Goal: Task Accomplishment & Management: Complete application form

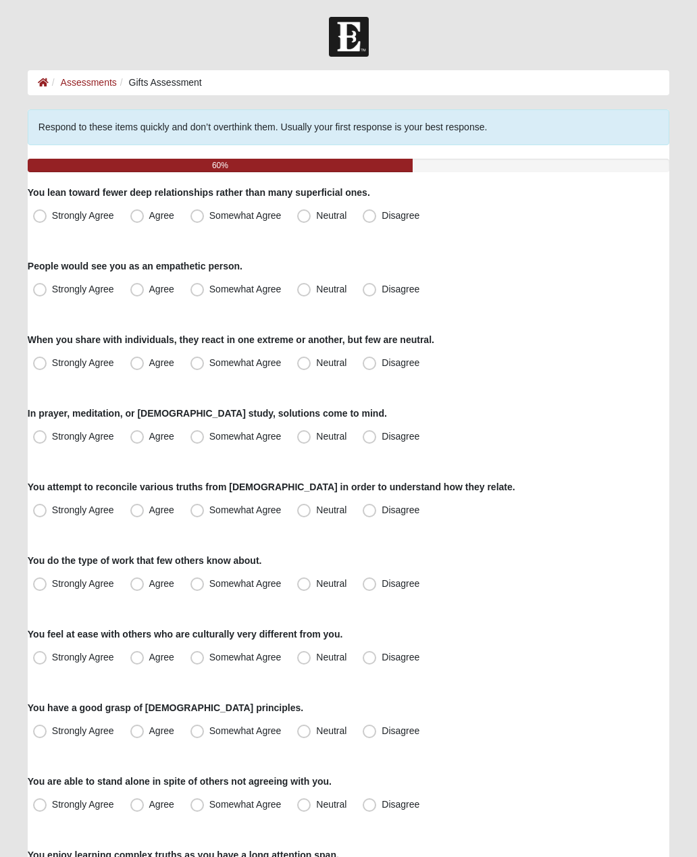
scroll to position [43, 0]
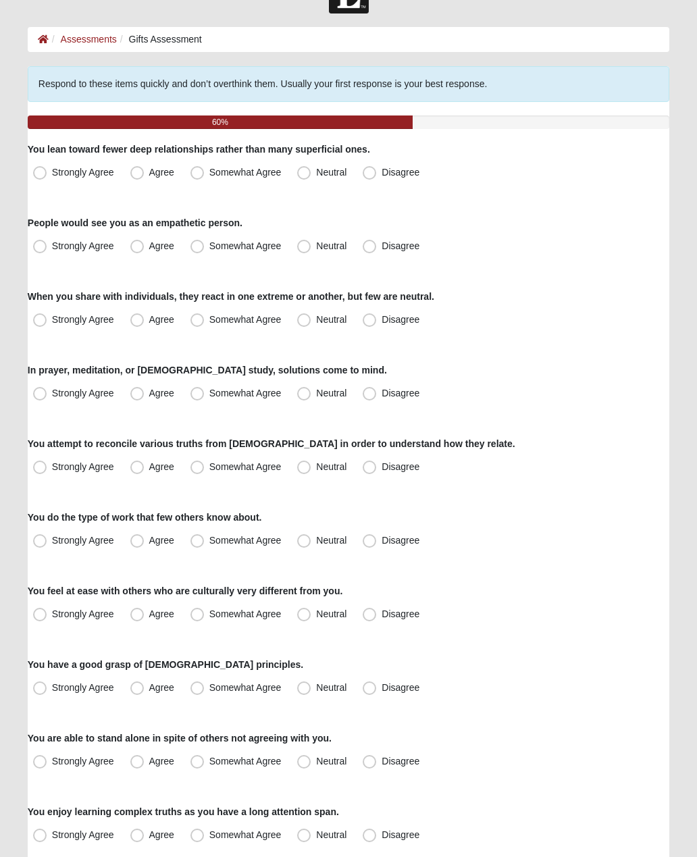
click at [149, 178] on span "Agree" at bounding box center [161, 172] width 25 height 11
click at [141, 177] on input "Agree" at bounding box center [140, 172] width 9 height 9
radio input "true"
click at [134, 253] on label "Agree" at bounding box center [153, 247] width 57 height 22
click at [136, 251] on input "Agree" at bounding box center [140, 246] width 9 height 9
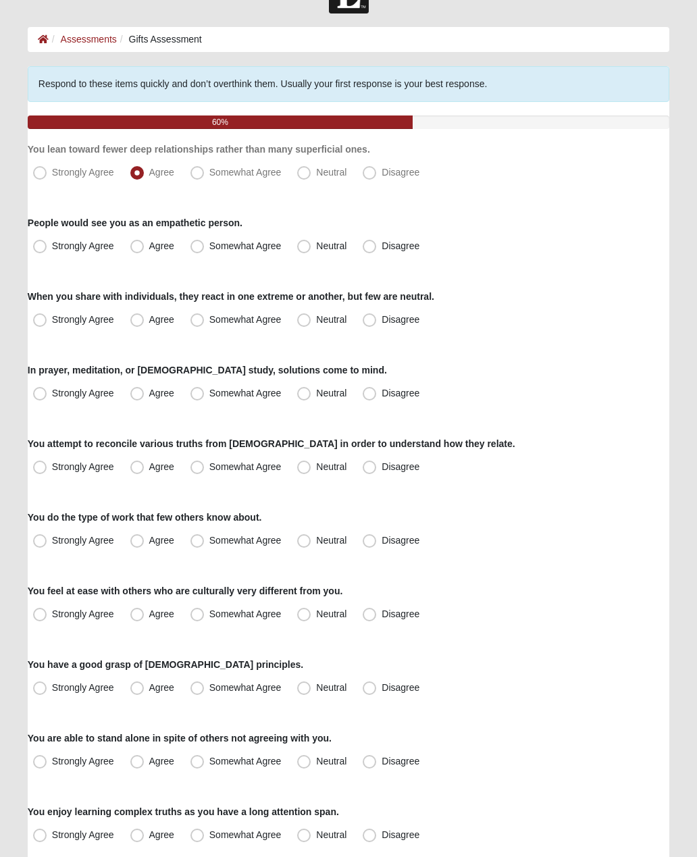
radio input "true"
click at [369, 329] on label "Disagree" at bounding box center [392, 320] width 70 height 22
click at [369, 324] on input "Disagree" at bounding box center [372, 319] width 9 height 9
radio input "true"
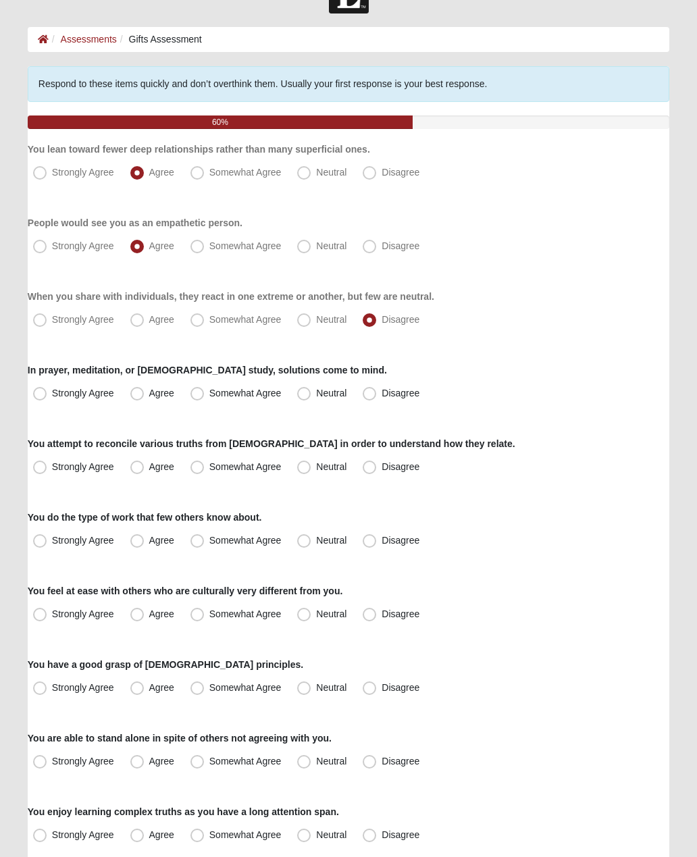
click at [149, 397] on span "Agree" at bounding box center [161, 393] width 25 height 11
click at [141, 397] on input "Agree" at bounding box center [140, 393] width 9 height 9
radio input "true"
click at [312, 469] on label "Neutral" at bounding box center [323, 468] width 63 height 22
click at [311, 469] on input "Neutral" at bounding box center [307, 467] width 9 height 9
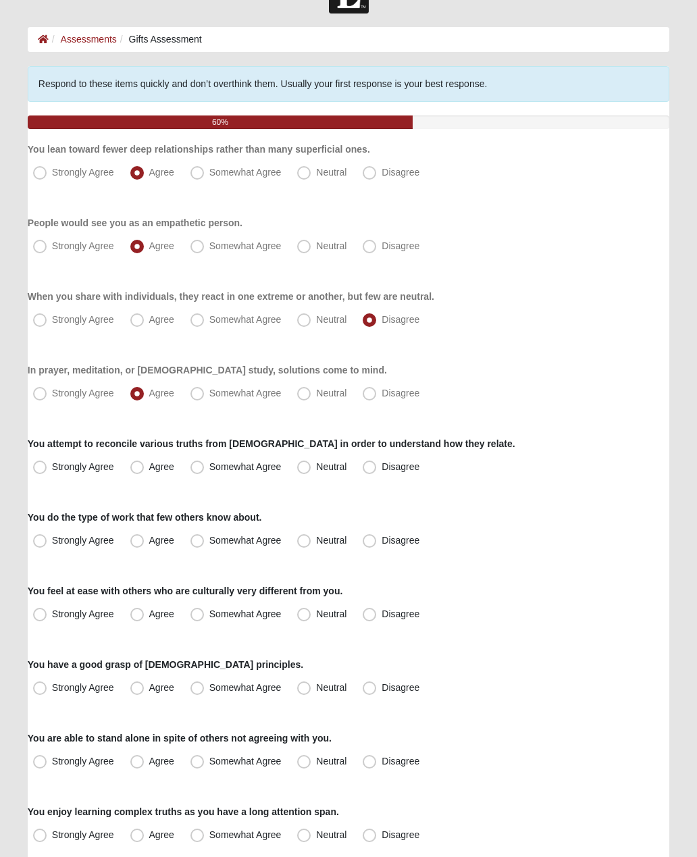
radio input "true"
click at [382, 542] on span "Disagree" at bounding box center [401, 540] width 38 height 11
click at [370, 542] on input "Disagree" at bounding box center [372, 540] width 9 height 9
radio input "true"
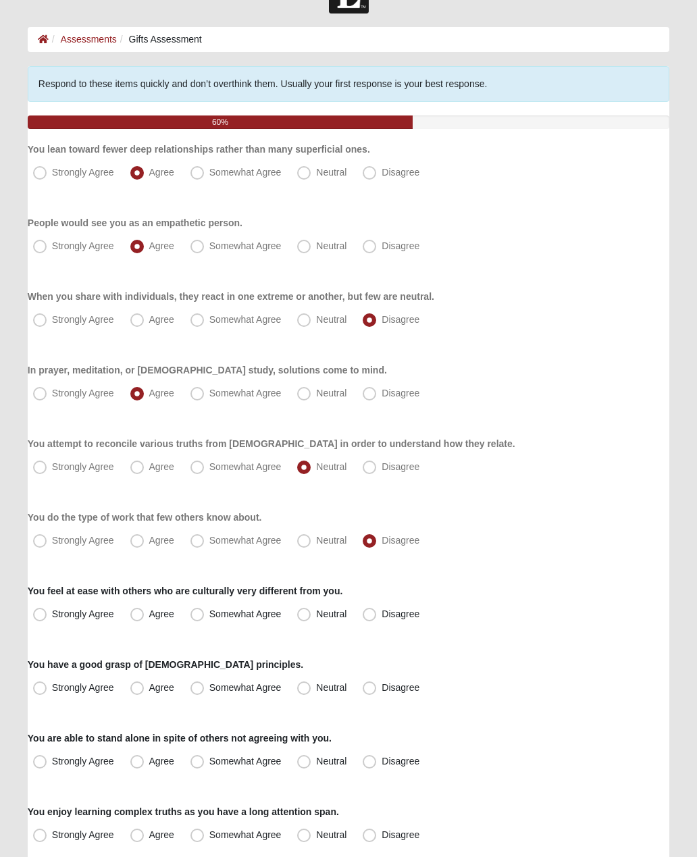
click at [39, 606] on label "Strongly Agree" at bounding box center [75, 615] width 95 height 22
click at [39, 610] on input "Strongly Agree" at bounding box center [43, 614] width 9 height 9
radio input "true"
click at [149, 692] on span "Agree" at bounding box center [161, 687] width 25 height 11
click at [136, 692] on input "Agree" at bounding box center [140, 688] width 9 height 9
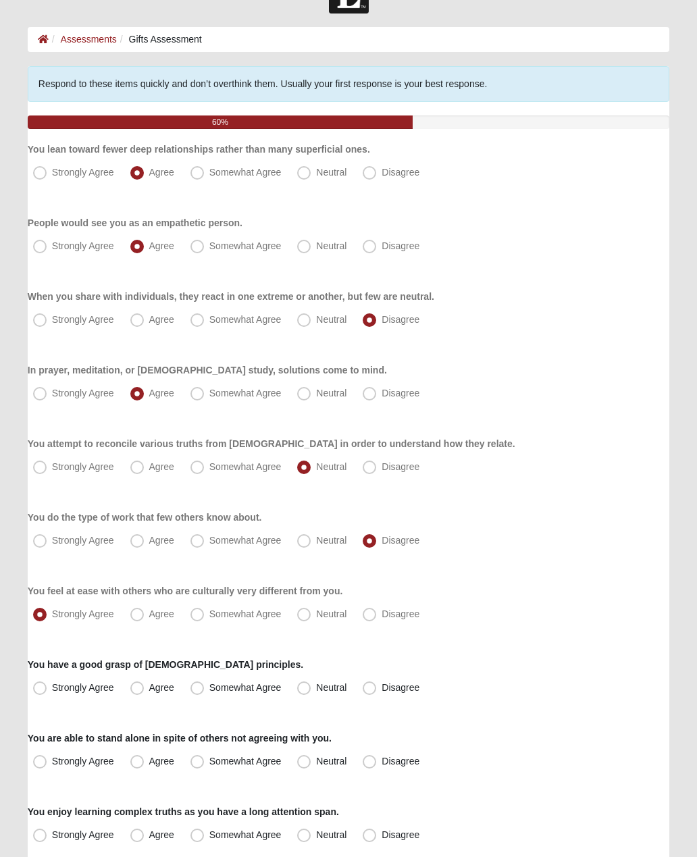
radio input "true"
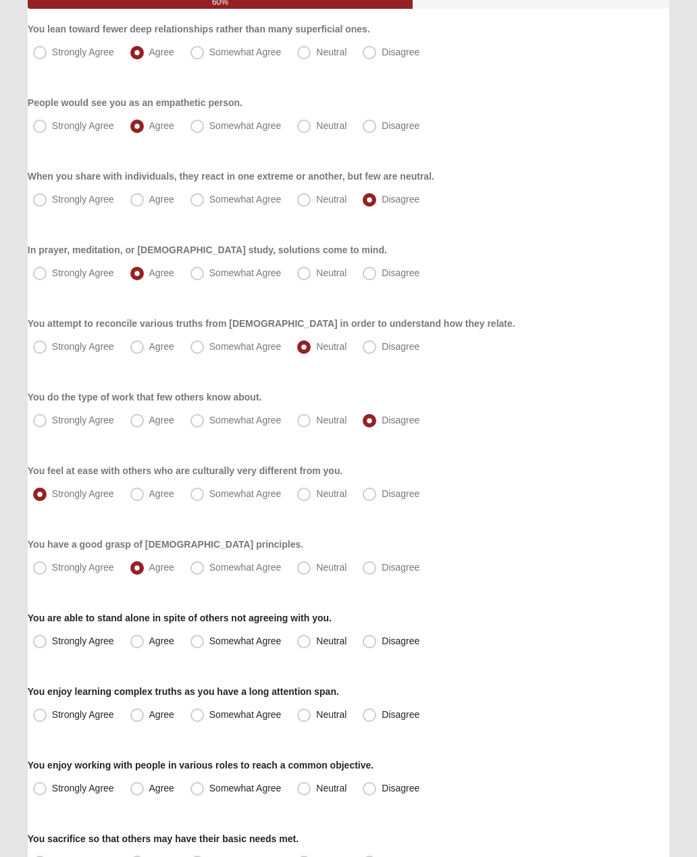
scroll to position [167, 0]
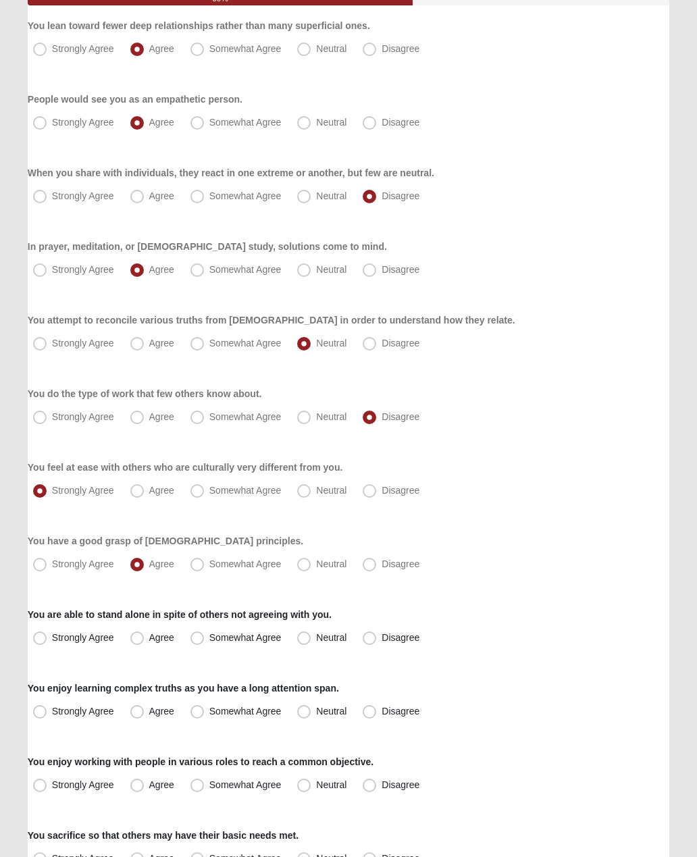
click at [143, 647] on label "Agree" at bounding box center [153, 639] width 57 height 22
click at [143, 642] on input "Agree" at bounding box center [140, 638] width 9 height 9
radio input "true"
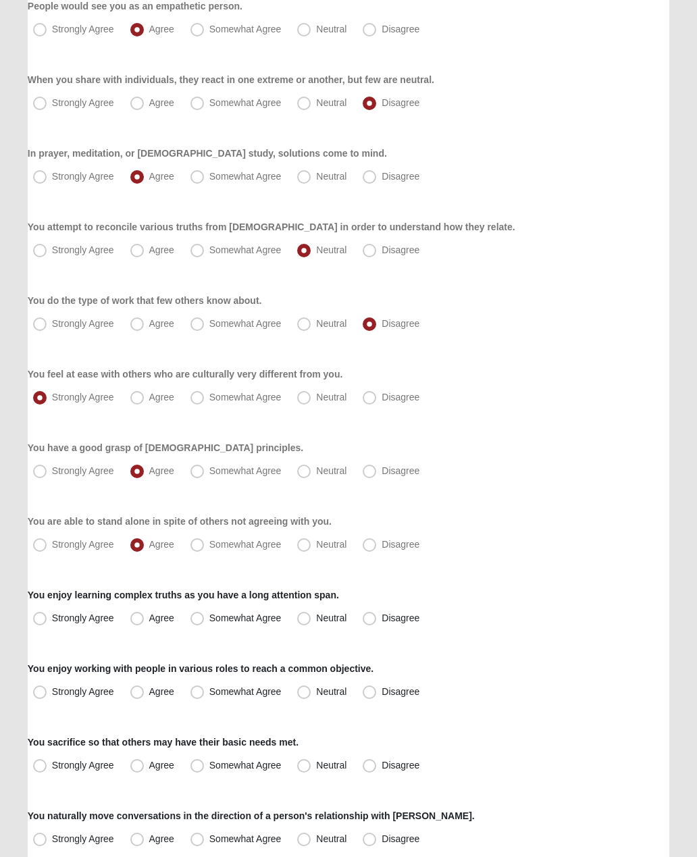
scroll to position [295, 0]
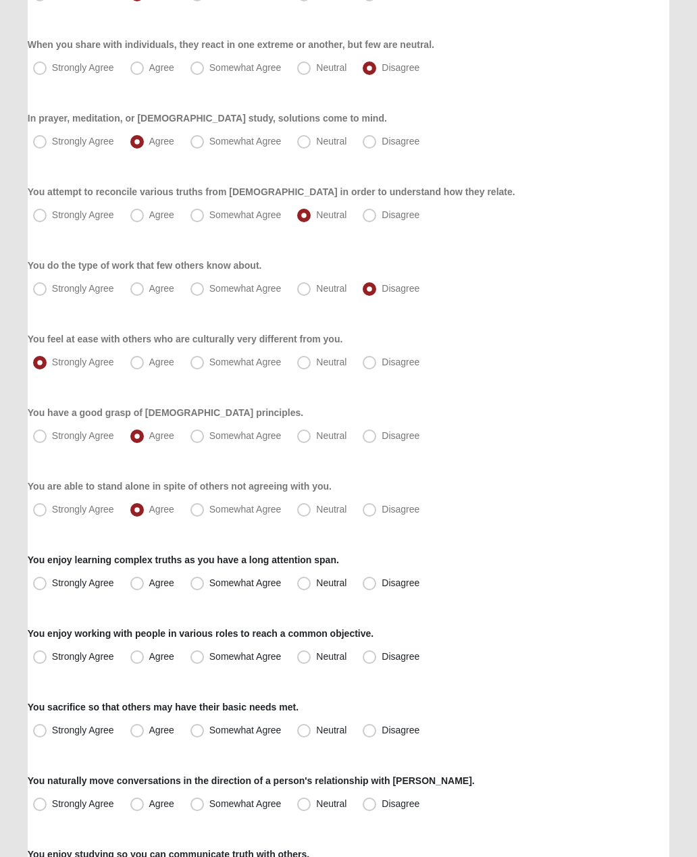
click at [52, 585] on span "Strongly Agree" at bounding box center [83, 583] width 62 height 11
click at [43, 585] on input "Strongly Agree" at bounding box center [43, 583] width 9 height 9
radio input "true"
click at [52, 662] on span "Strongly Agree" at bounding box center [83, 656] width 62 height 11
click at [39, 661] on input "Strongly Agree" at bounding box center [43, 657] width 9 height 9
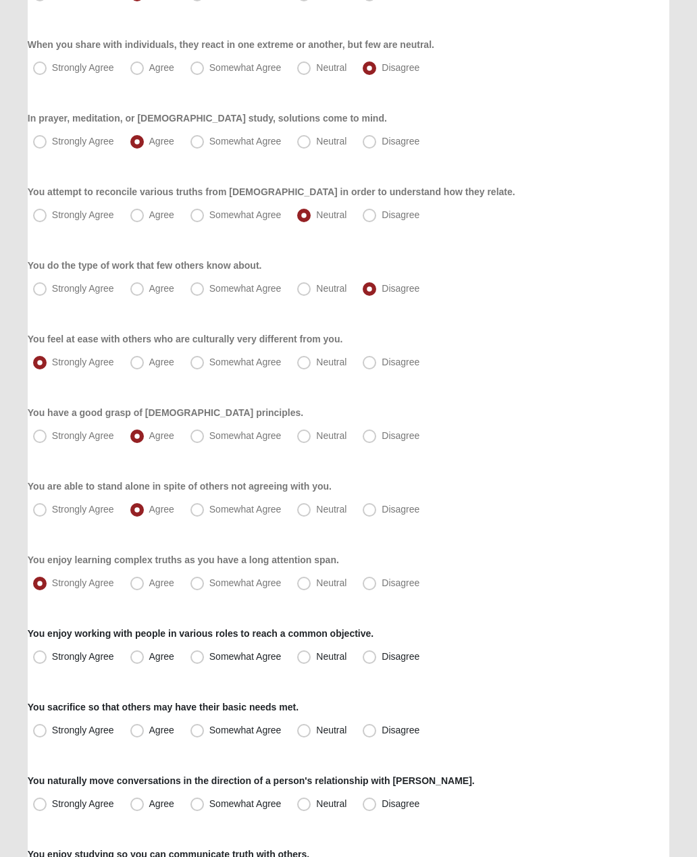
radio input "true"
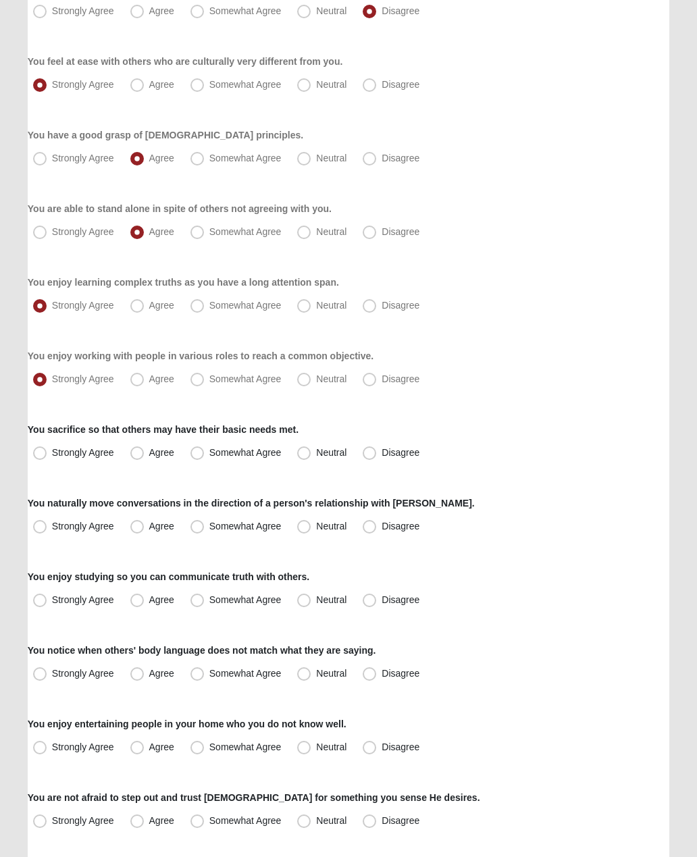
scroll to position [574, 0]
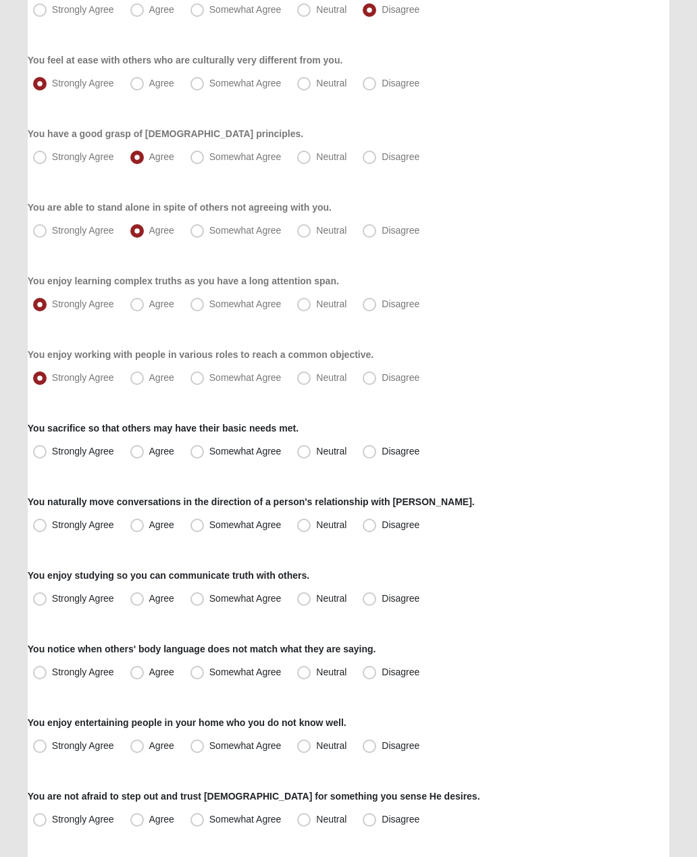
click at [44, 459] on label "Strongly Agree" at bounding box center [75, 452] width 95 height 22
click at [44, 456] on input "Strongly Agree" at bounding box center [43, 451] width 9 height 9
radio input "true"
click at [316, 530] on span "Neutral" at bounding box center [331, 524] width 30 height 11
click at [307, 530] on input "Neutral" at bounding box center [307, 525] width 9 height 9
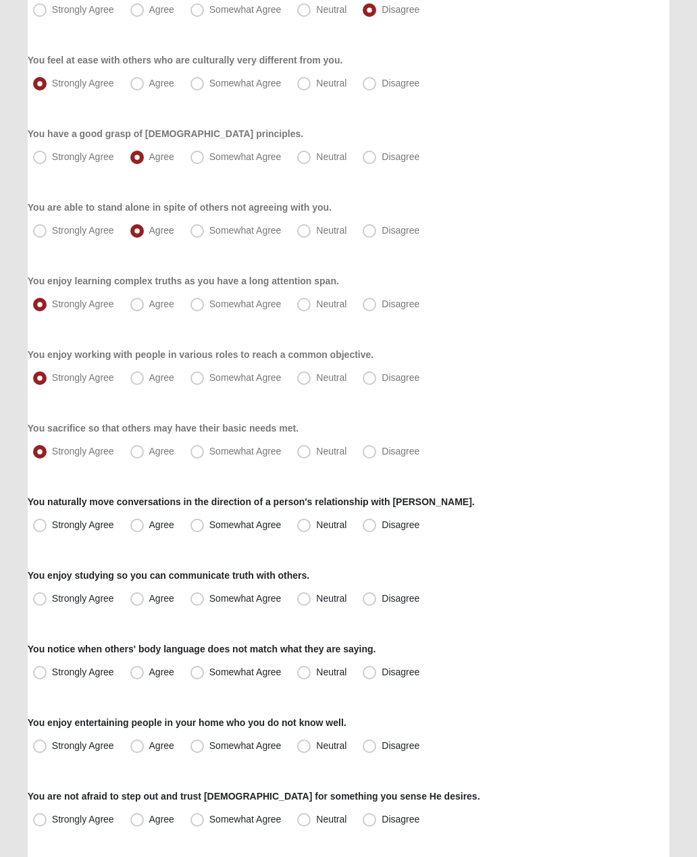
radio input "true"
click at [48, 599] on label "Strongly Agree" at bounding box center [75, 599] width 95 height 22
click at [47, 599] on input "Strongly Agree" at bounding box center [43, 598] width 9 height 9
radio input "true"
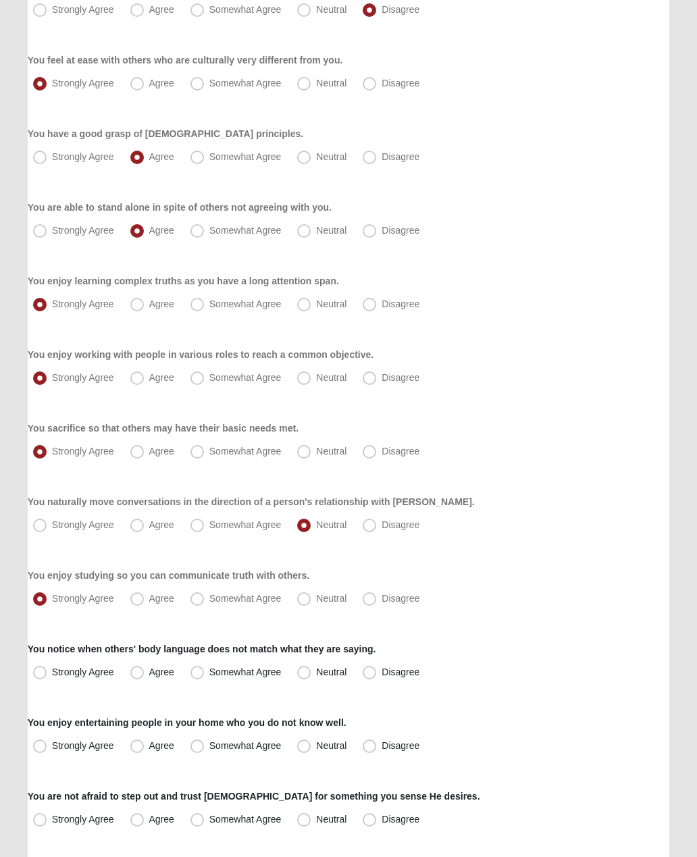
click at [52, 672] on span "Strongly Agree" at bounding box center [83, 672] width 62 height 11
click at [41, 672] on input "Strongly Agree" at bounding box center [43, 672] width 9 height 9
radio input "true"
click at [149, 750] on span "Agree" at bounding box center [161, 745] width 25 height 11
click at [143, 750] on input "Agree" at bounding box center [140, 746] width 9 height 9
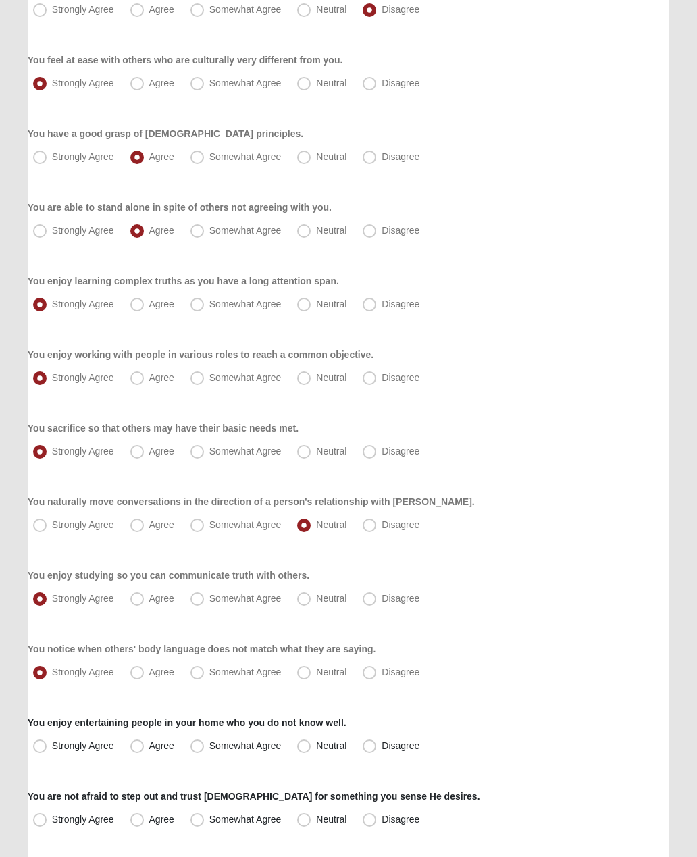
radio input "true"
click at [47, 821] on label "Strongly Agree" at bounding box center [75, 820] width 95 height 22
click at [47, 821] on input "Strongly Agree" at bounding box center [43, 819] width 9 height 9
radio input "true"
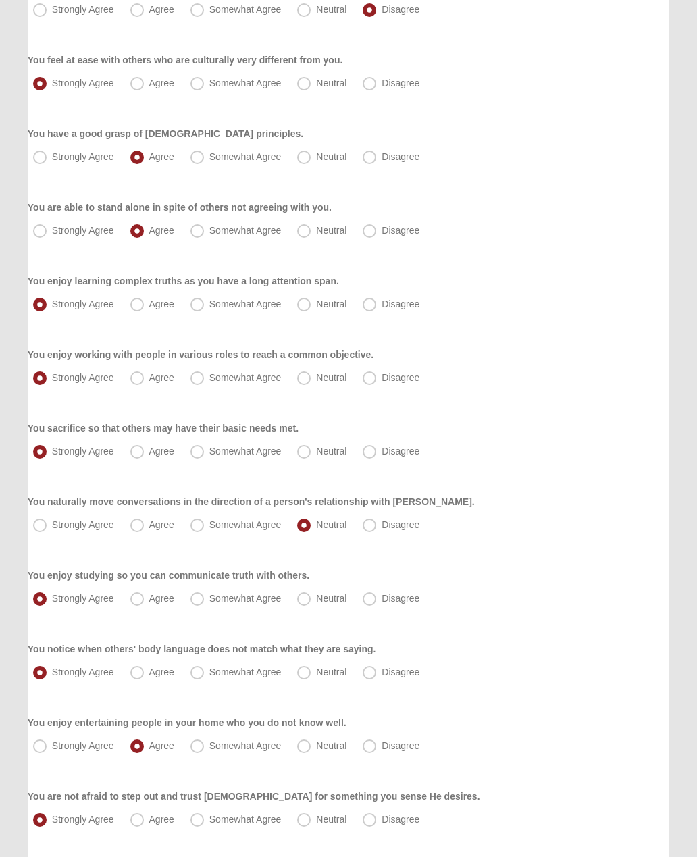
click at [644, 857] on link "Next" at bounding box center [652, 873] width 33 height 20
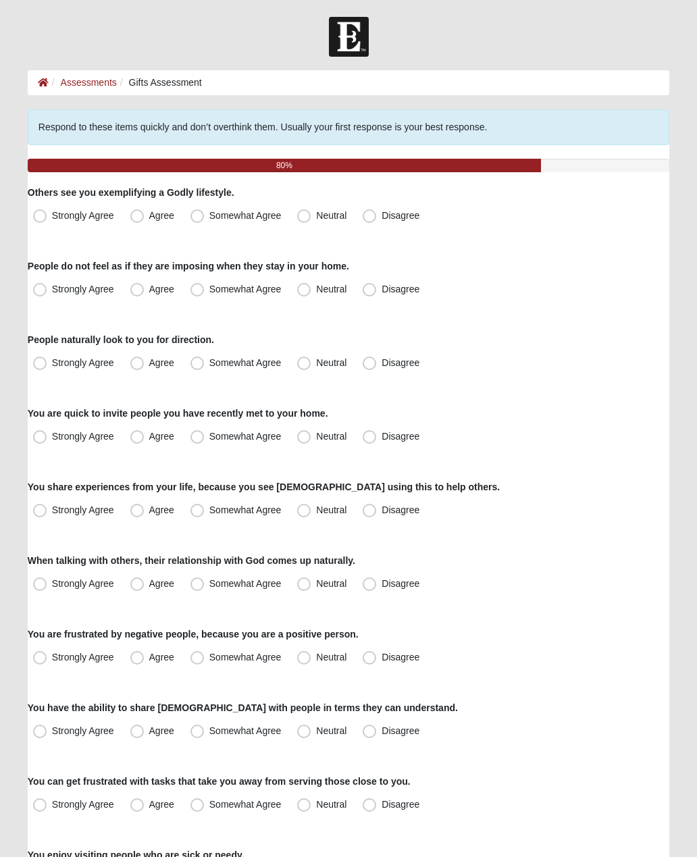
click at [319, 223] on label "Neutral" at bounding box center [323, 216] width 63 height 22
click at [311, 220] on input "Neutral" at bounding box center [307, 215] width 9 height 9
radio input "true"
click at [149, 295] on span "Agree" at bounding box center [161, 289] width 25 height 11
click at [136, 294] on input "Agree" at bounding box center [140, 289] width 9 height 9
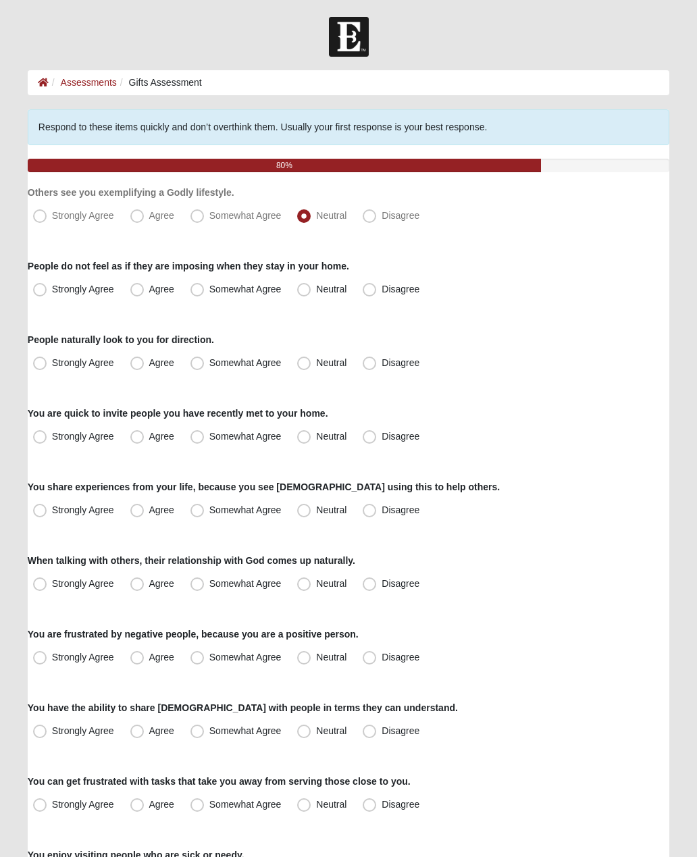
radio input "true"
click at [209, 362] on span "Somewhat Agree" at bounding box center [245, 362] width 72 height 11
click at [196, 362] on input "Somewhat Agree" at bounding box center [200, 363] width 9 height 9
radio input "true"
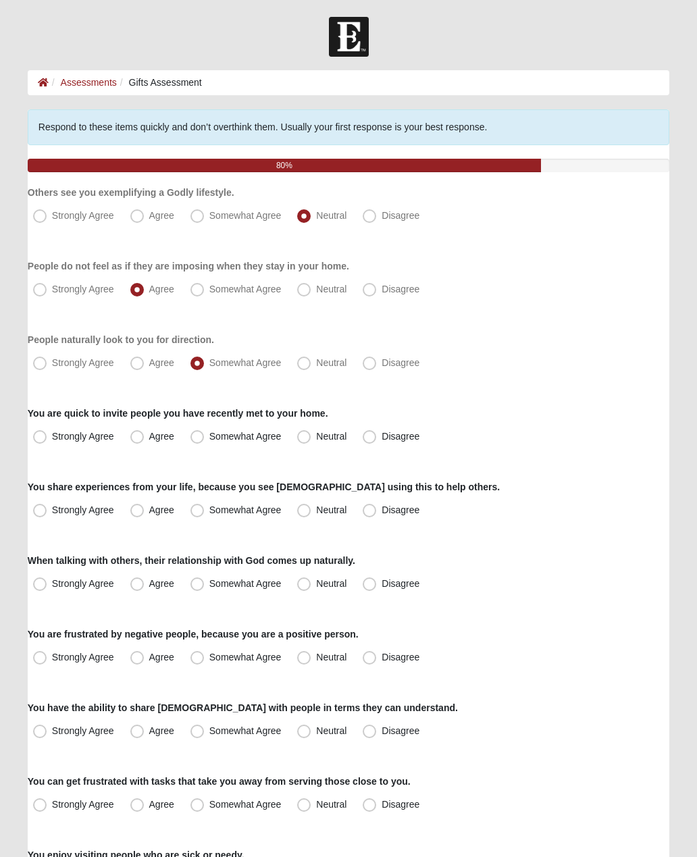
click at [316, 364] on span "Neutral" at bounding box center [331, 362] width 30 height 11
click at [309, 364] on input "Neutral" at bounding box center [307, 363] width 9 height 9
radio input "true"
click at [209, 365] on span "Somewhat Agree" at bounding box center [245, 362] width 72 height 11
click at [201, 365] on input "Somewhat Agree" at bounding box center [200, 363] width 9 height 9
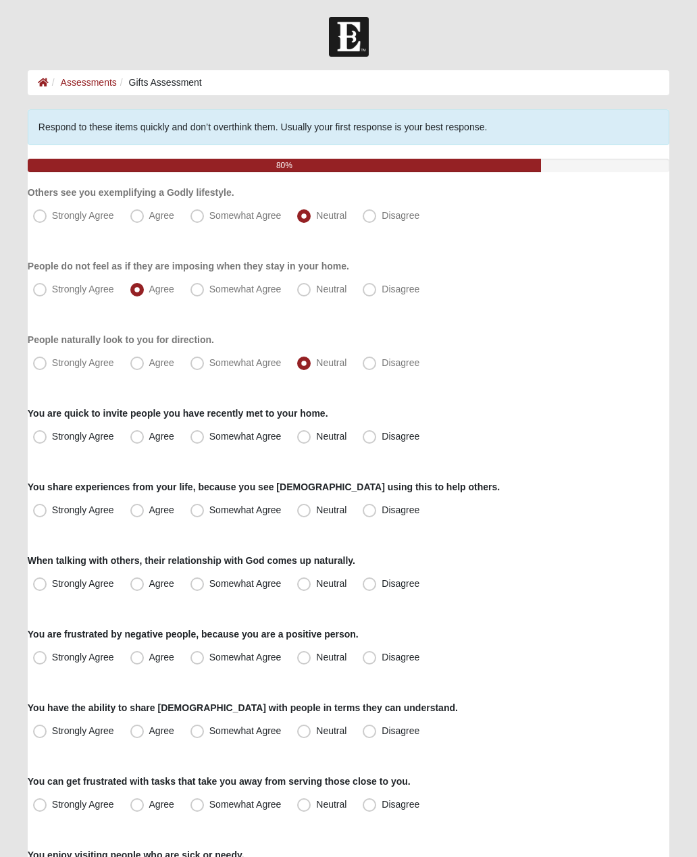
radio input "true"
click at [149, 438] on span "Agree" at bounding box center [161, 436] width 25 height 11
click at [138, 438] on input "Agree" at bounding box center [140, 436] width 9 height 9
radio input "true"
click at [149, 506] on span "Agree" at bounding box center [161, 510] width 25 height 11
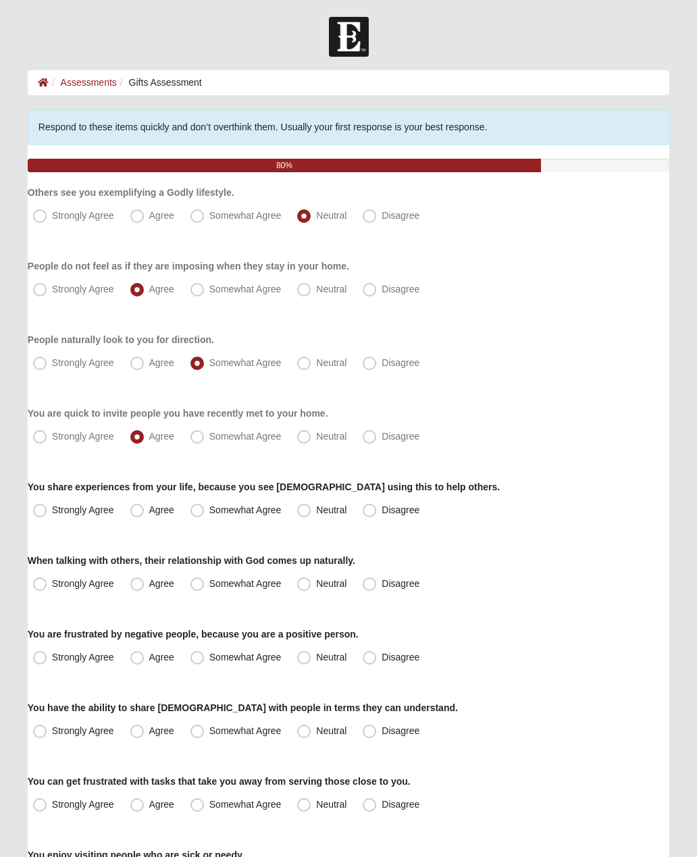
click at [136, 506] on input "Agree" at bounding box center [140, 510] width 9 height 9
radio input "true"
click at [316, 582] on span "Neutral" at bounding box center [331, 583] width 30 height 11
click at [303, 582] on input "Neutral" at bounding box center [307, 584] width 9 height 9
radio input "true"
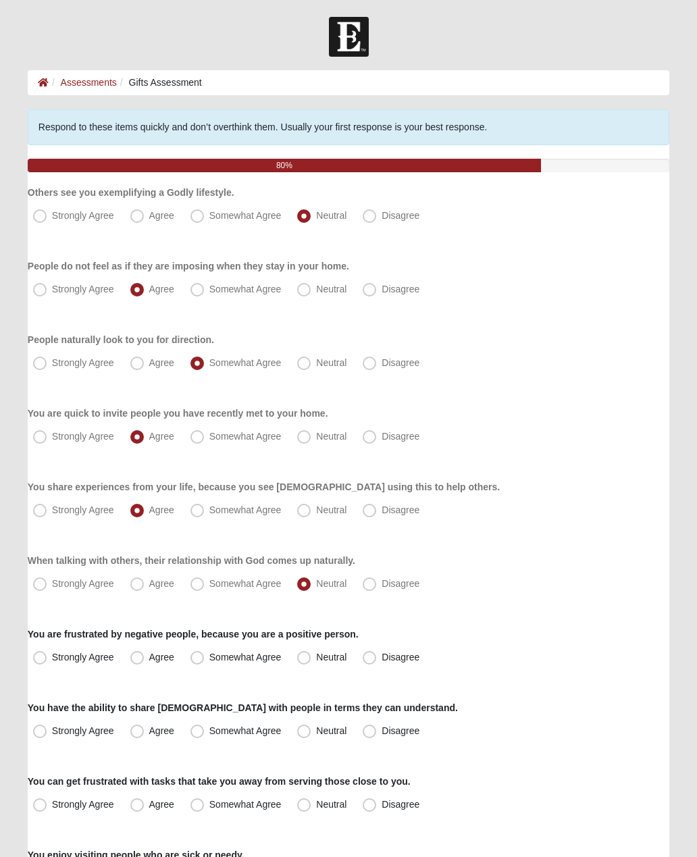
click at [48, 663] on label "Strongly Agree" at bounding box center [75, 658] width 95 height 22
click at [47, 662] on input "Strongly Agree" at bounding box center [43, 657] width 9 height 9
radio input "true"
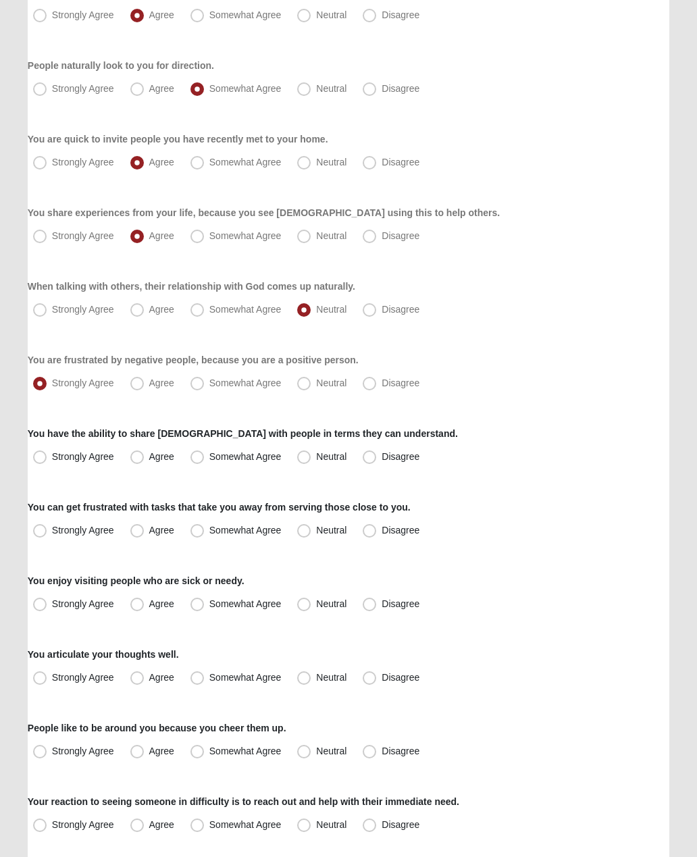
scroll to position [276, 0]
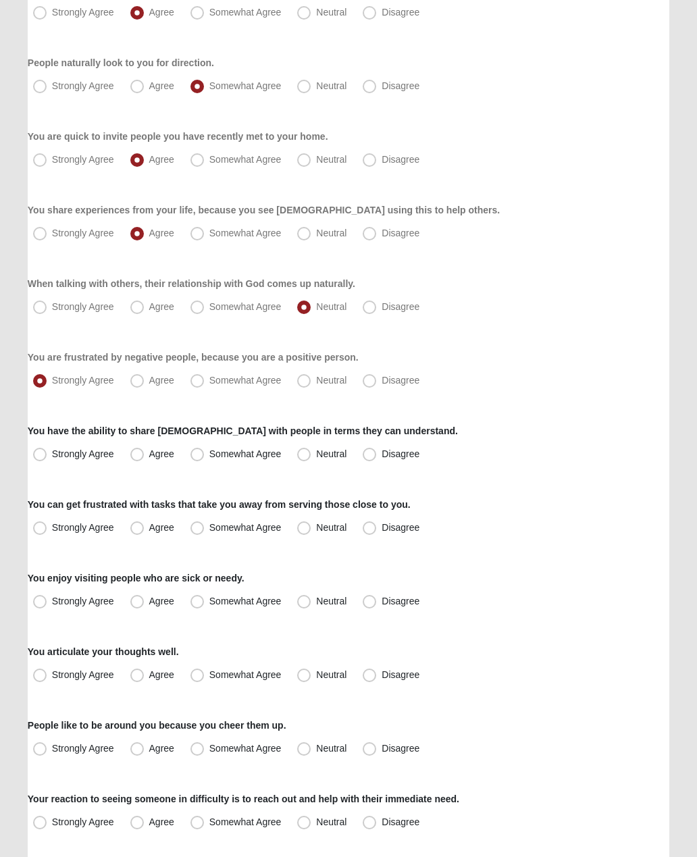
click at [149, 385] on span "Agree" at bounding box center [161, 381] width 25 height 11
click at [138, 385] on input "Agree" at bounding box center [140, 381] width 9 height 9
radio input "true"
click at [209, 449] on span "Somewhat Agree" at bounding box center [245, 454] width 72 height 11
click at [196, 451] on input "Somewhat Agree" at bounding box center [200, 455] width 9 height 9
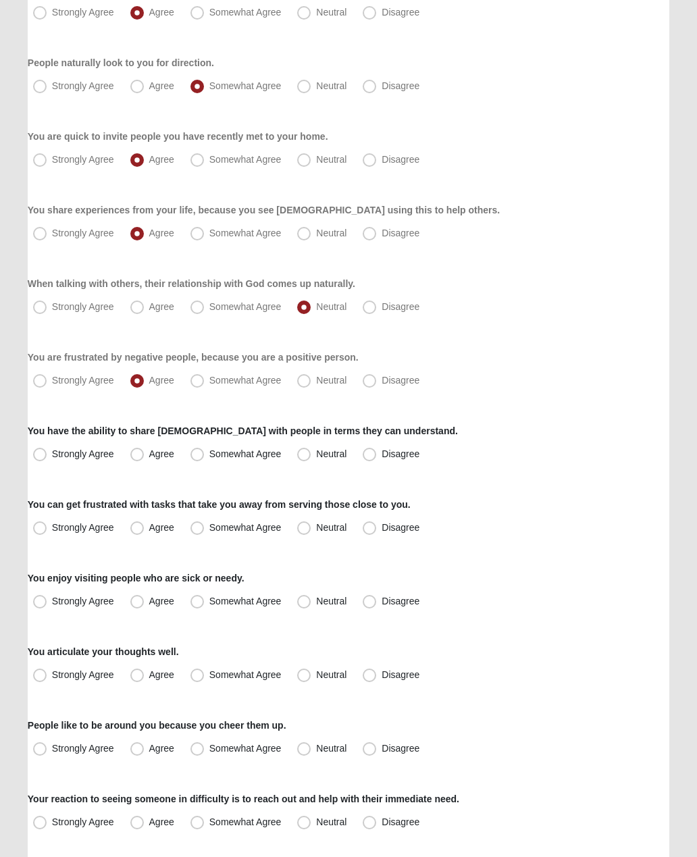
radio input "true"
click at [316, 525] on span "Neutral" at bounding box center [331, 528] width 30 height 11
click at [307, 525] on input "Neutral" at bounding box center [307, 528] width 9 height 9
radio input "true"
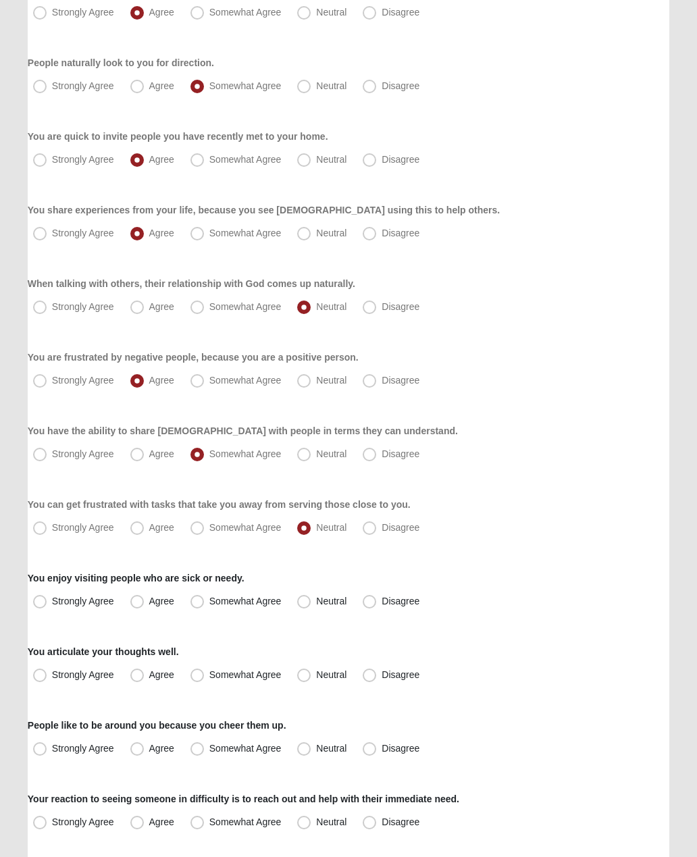
click at [149, 601] on span "Agree" at bounding box center [161, 601] width 25 height 11
click at [142, 601] on input "Agree" at bounding box center [140, 602] width 9 height 9
radio input "true"
click at [209, 678] on span "Somewhat Agree" at bounding box center [245, 675] width 72 height 11
click at [196, 678] on input "Somewhat Agree" at bounding box center [200, 675] width 9 height 9
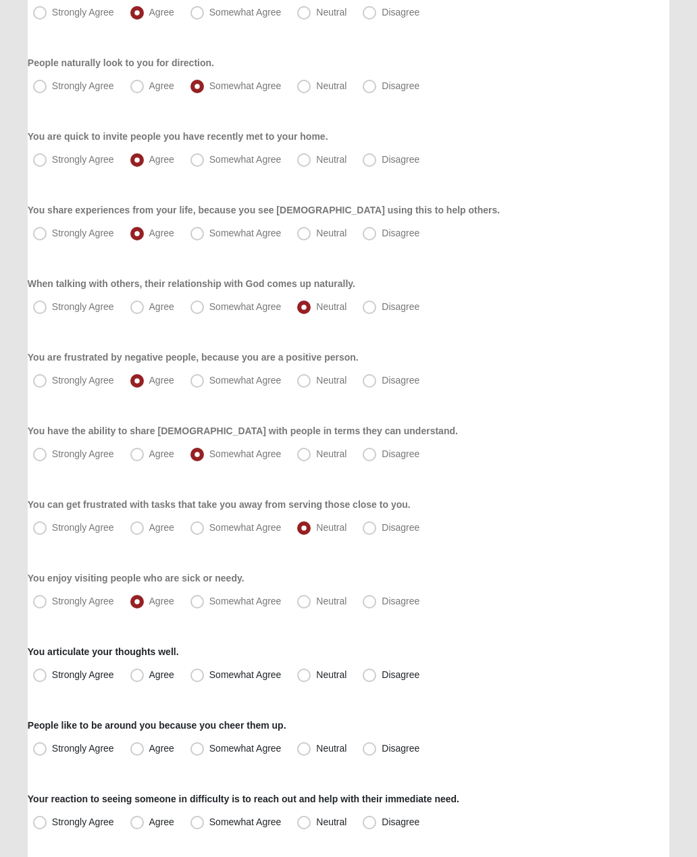
radio input "true"
click at [316, 751] on span "Neutral" at bounding box center [331, 749] width 30 height 11
click at [303, 751] on input "Neutral" at bounding box center [307, 749] width 9 height 9
radio input "true"
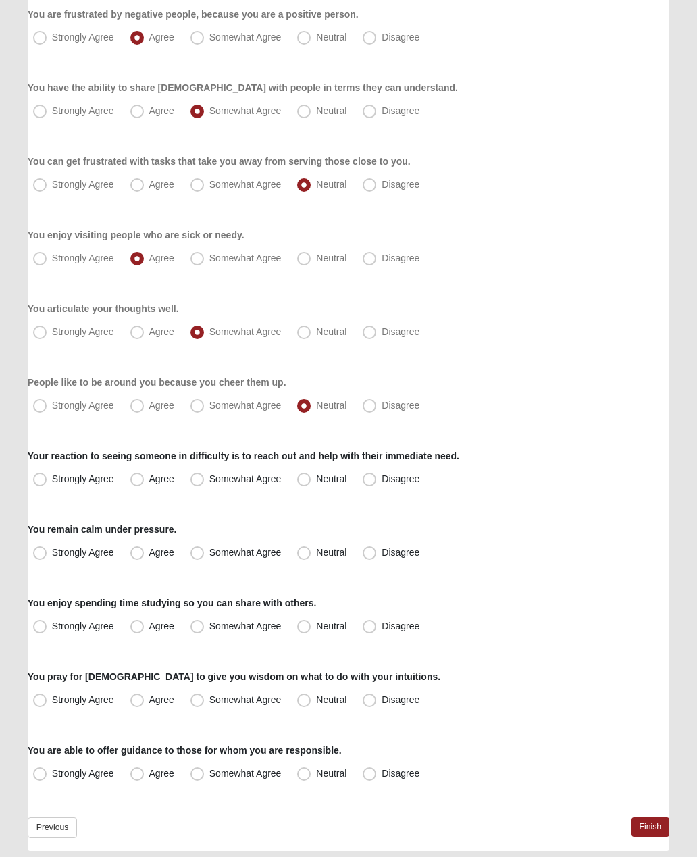
scroll to position [620, 0]
click at [138, 488] on label "Agree" at bounding box center [153, 480] width 57 height 22
click at [138, 484] on input "Agree" at bounding box center [140, 479] width 9 height 9
radio input "true"
click at [209, 556] on span "Somewhat Agree" at bounding box center [245, 552] width 72 height 11
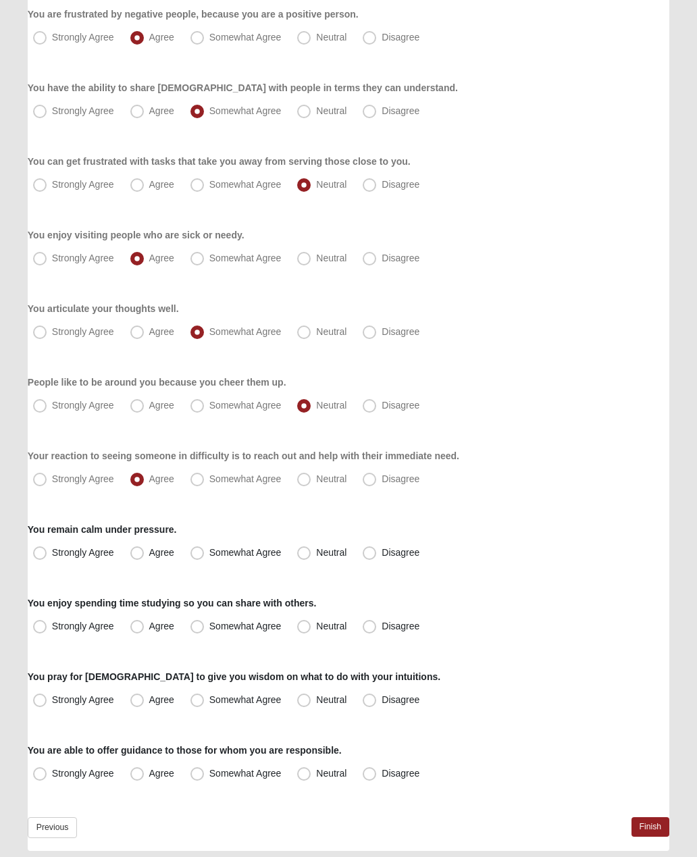
click at [196, 556] on input "Somewhat Agree" at bounding box center [200, 553] width 9 height 9
radio input "true"
click at [149, 623] on span "Agree" at bounding box center [161, 626] width 25 height 11
click at [136, 623] on input "Agree" at bounding box center [140, 626] width 9 height 9
radio input "true"
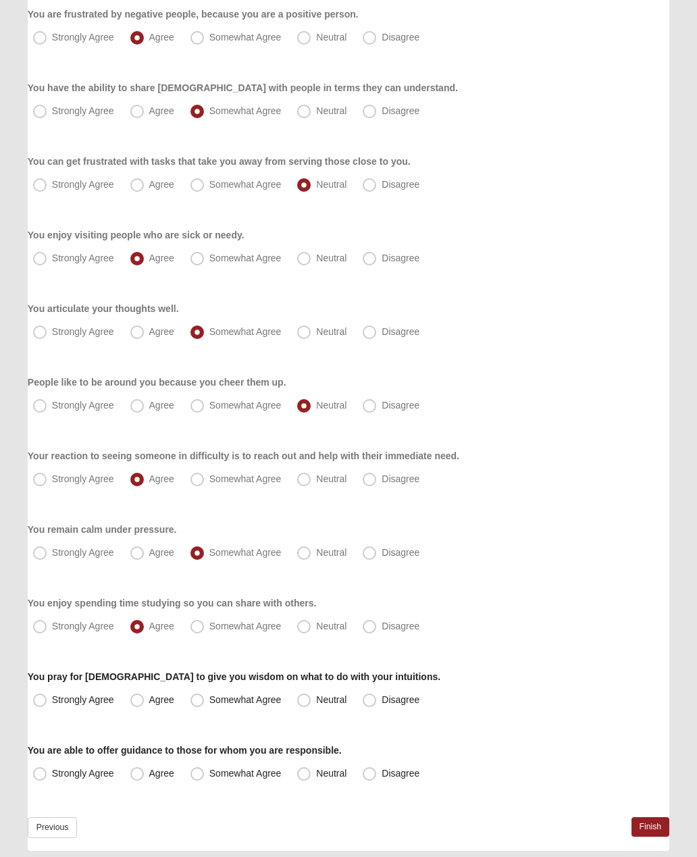
click at [47, 693] on label "Strongly Agree" at bounding box center [75, 701] width 95 height 22
click at [47, 696] on input "Strongly Agree" at bounding box center [43, 700] width 9 height 9
radio input "true"
click at [146, 772] on label "Agree" at bounding box center [153, 774] width 57 height 22
click at [145, 772] on input "Agree" at bounding box center [140, 773] width 9 height 9
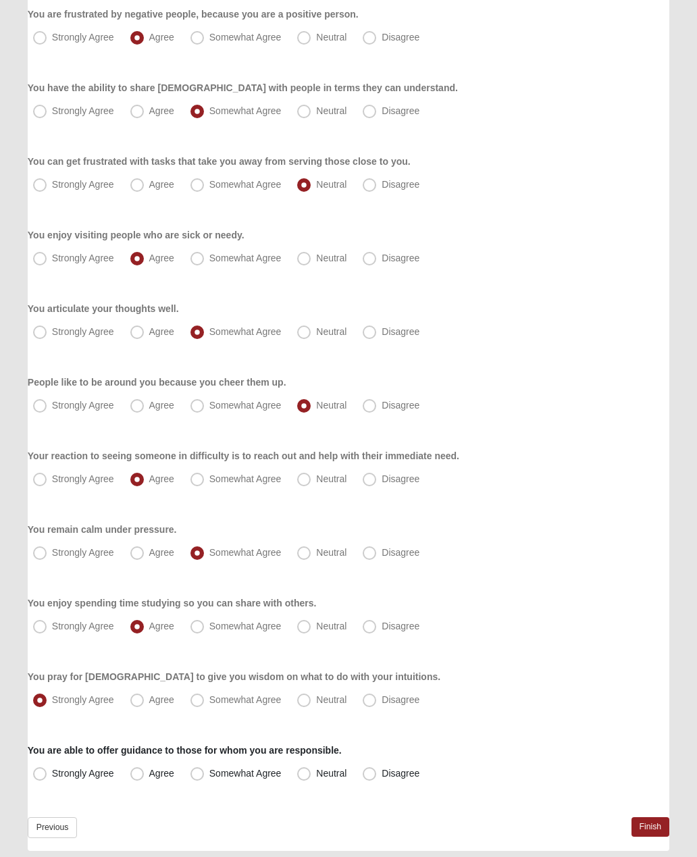
radio input "true"
click at [645, 829] on link "Finish" at bounding box center [651, 827] width 39 height 20
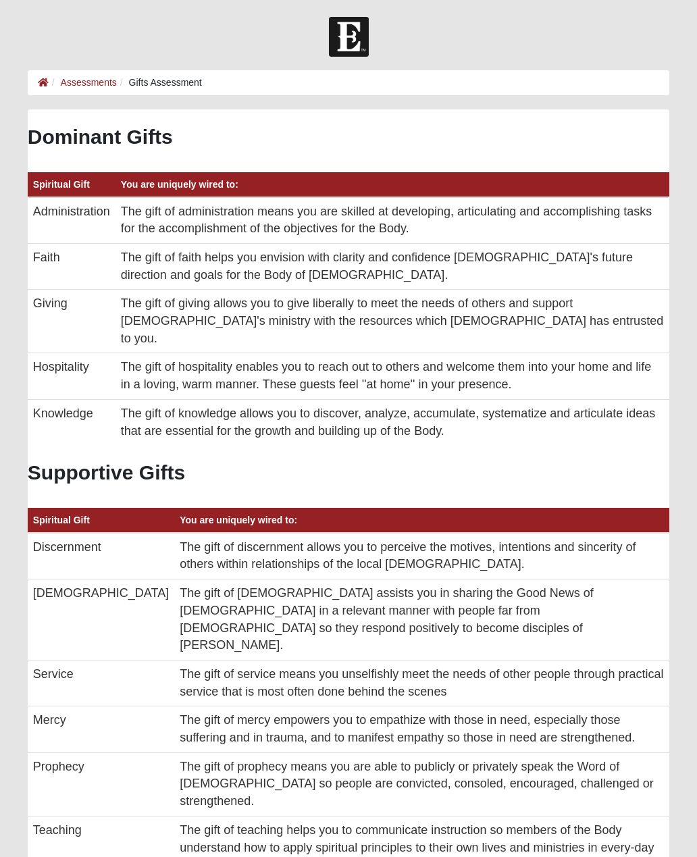
click at [97, 84] on link "Assessments" at bounding box center [89, 82] width 56 height 11
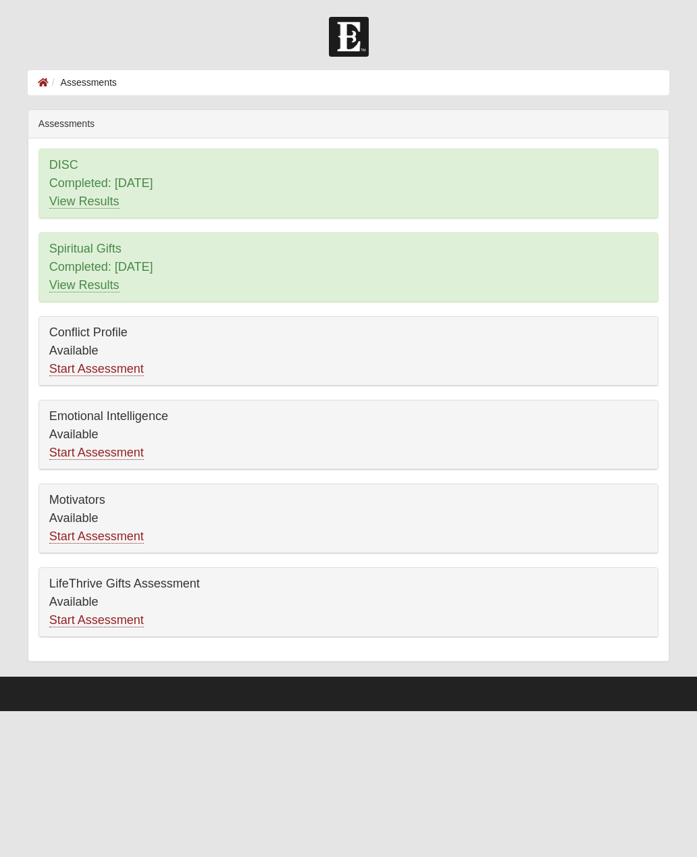
click at [43, 86] on icon at bounding box center [43, 82] width 11 height 9
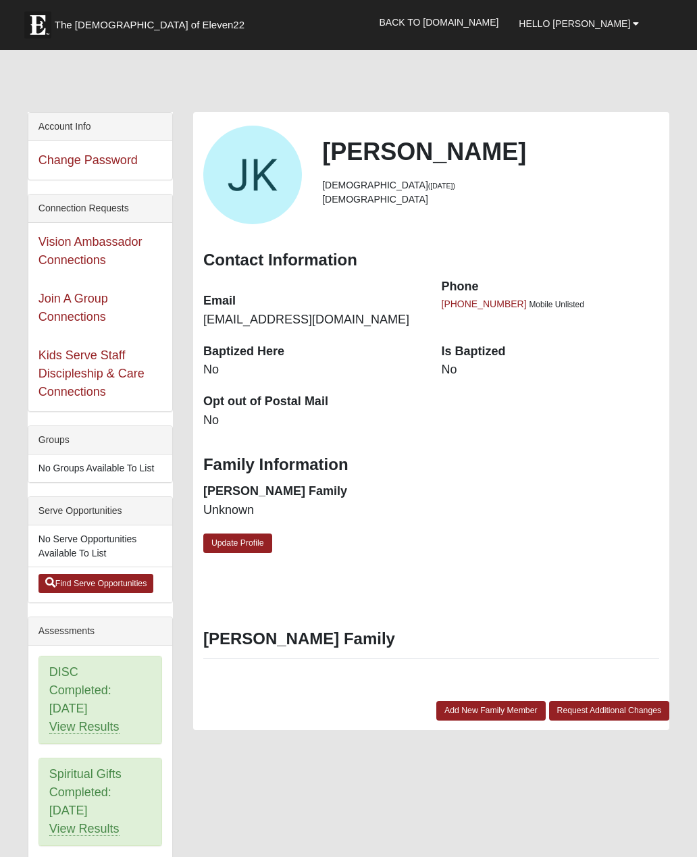
click at [63, 310] on link "Join A Group Connections" at bounding box center [74, 308] width 70 height 32
click at [45, 368] on link "Kids Serve Staff Discipleship & Care Connections" at bounding box center [92, 374] width 106 height 50
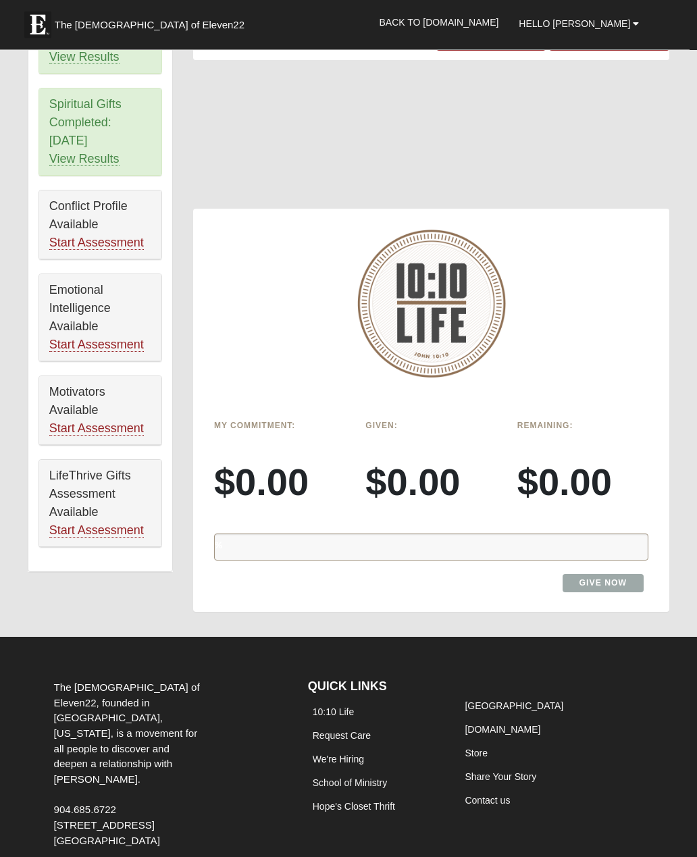
scroll to position [671, 0]
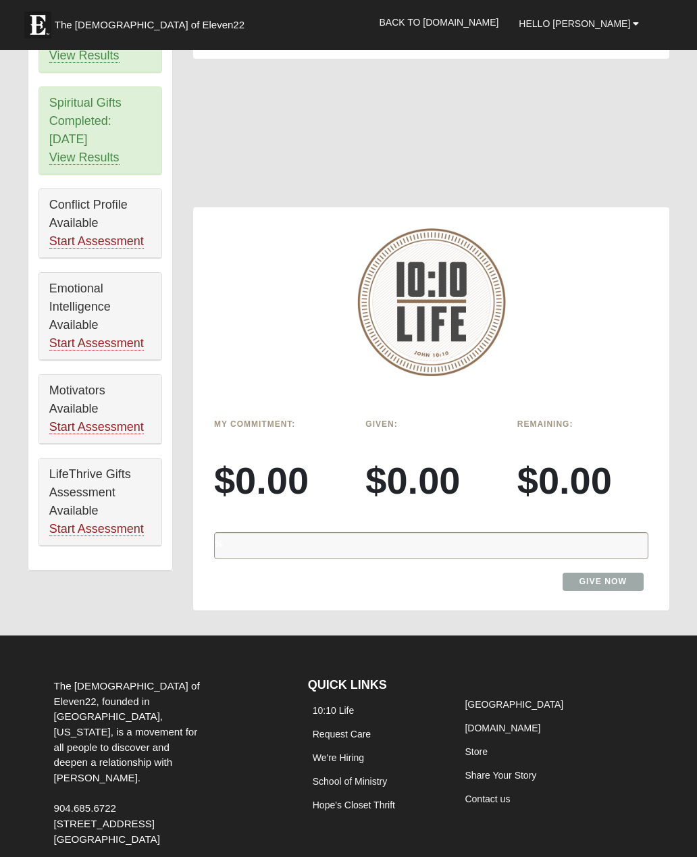
click at [482, 699] on link "Retreat Center" at bounding box center [514, 704] width 99 height 11
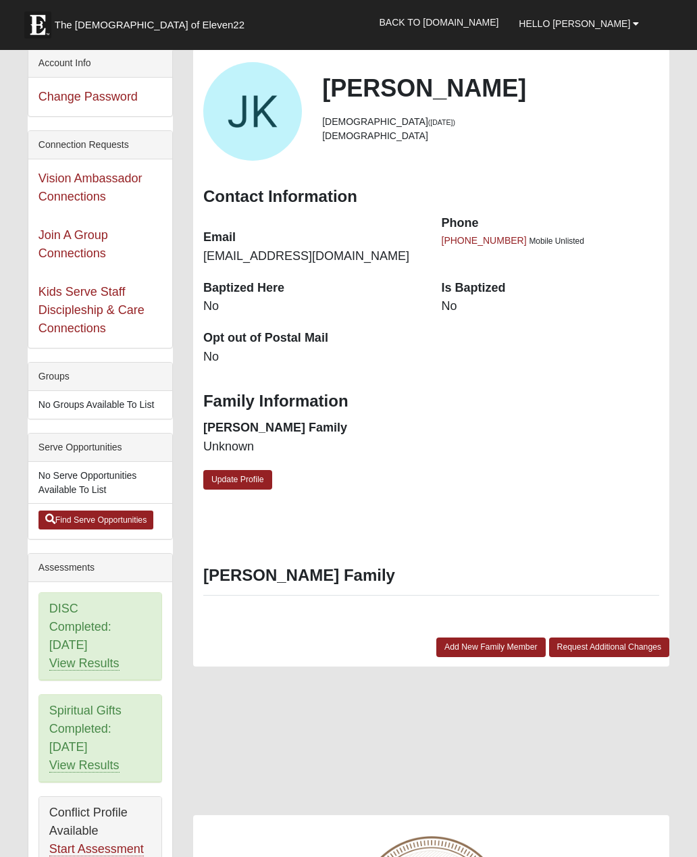
scroll to position [0, 0]
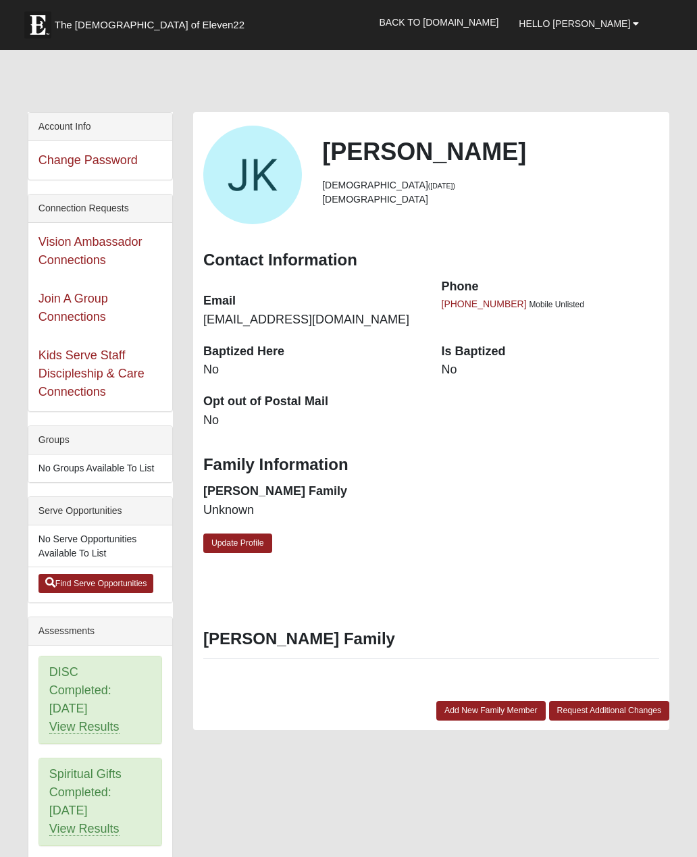
click at [628, 31] on link "Hello [PERSON_NAME]" at bounding box center [579, 24] width 141 height 34
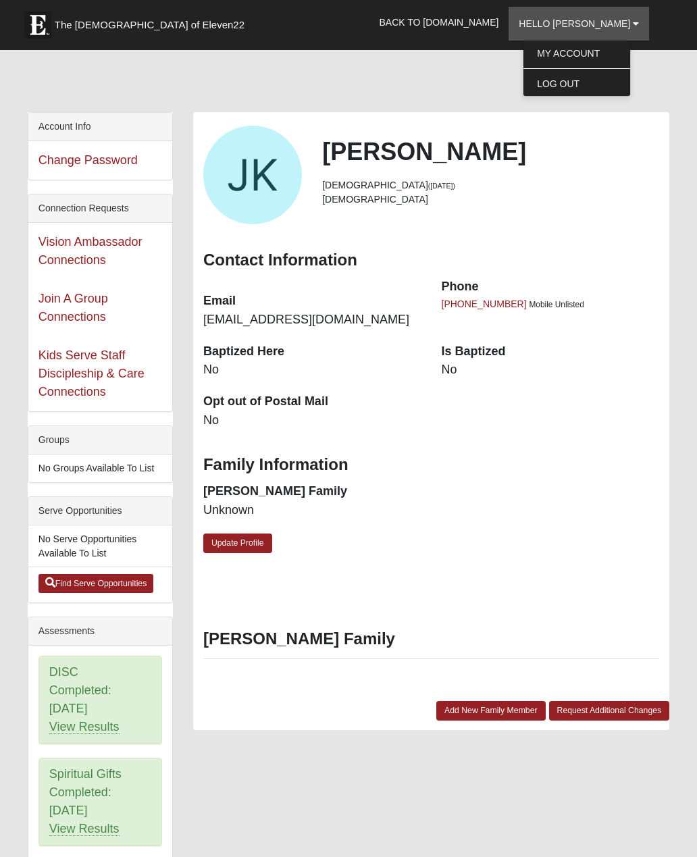
click at [585, 77] on link "Log Out" at bounding box center [577, 84] width 107 height 18
